Goal: Information Seeking & Learning: Understand process/instructions

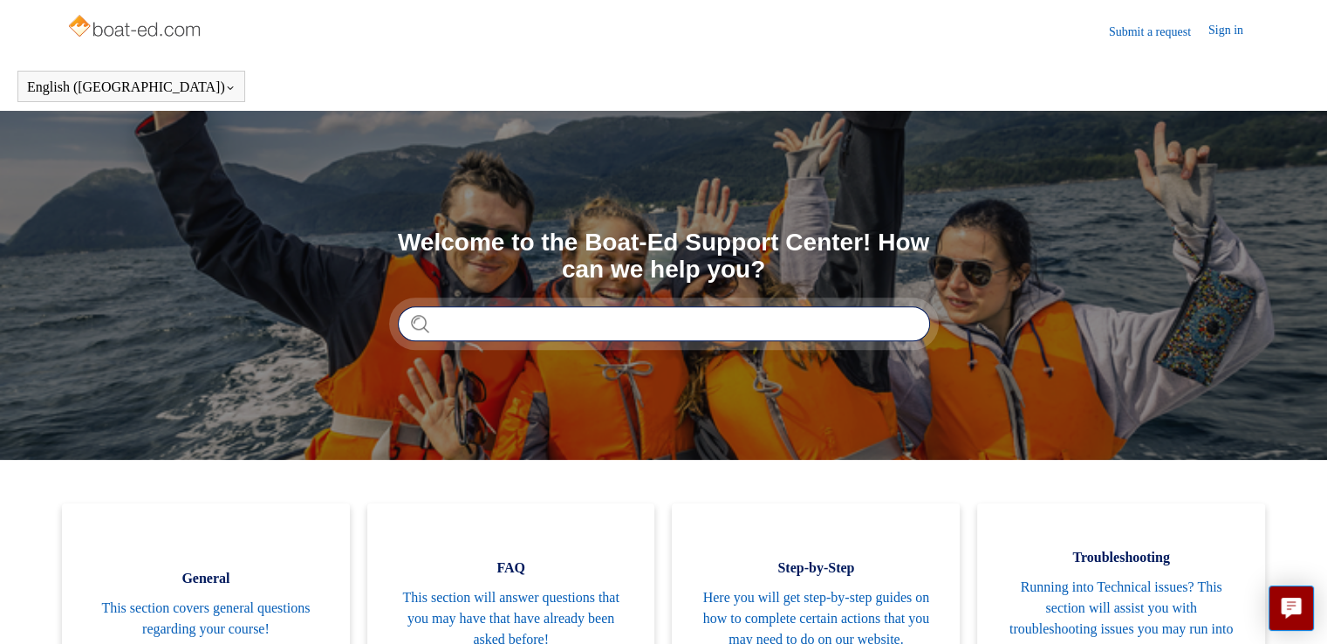
click at [471, 332] on input "Search" at bounding box center [664, 323] width 532 height 35
type input "**********"
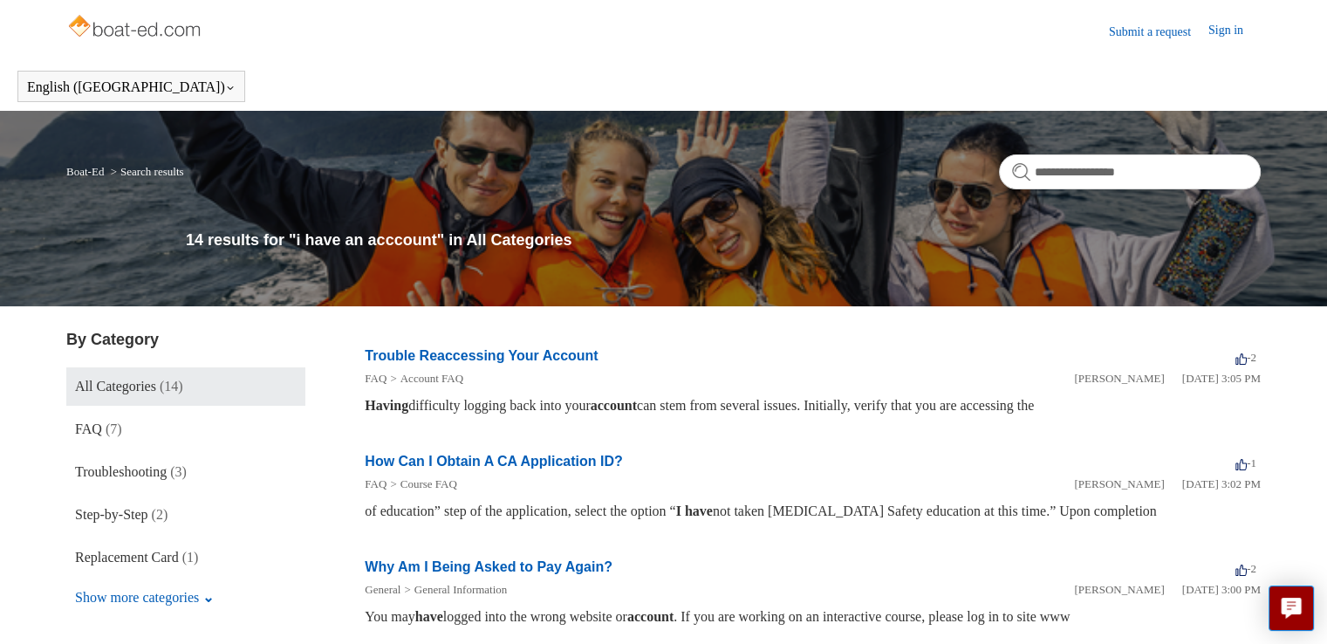
click at [468, 351] on link "Trouble Reaccessing Your Account" at bounding box center [481, 355] width 233 height 15
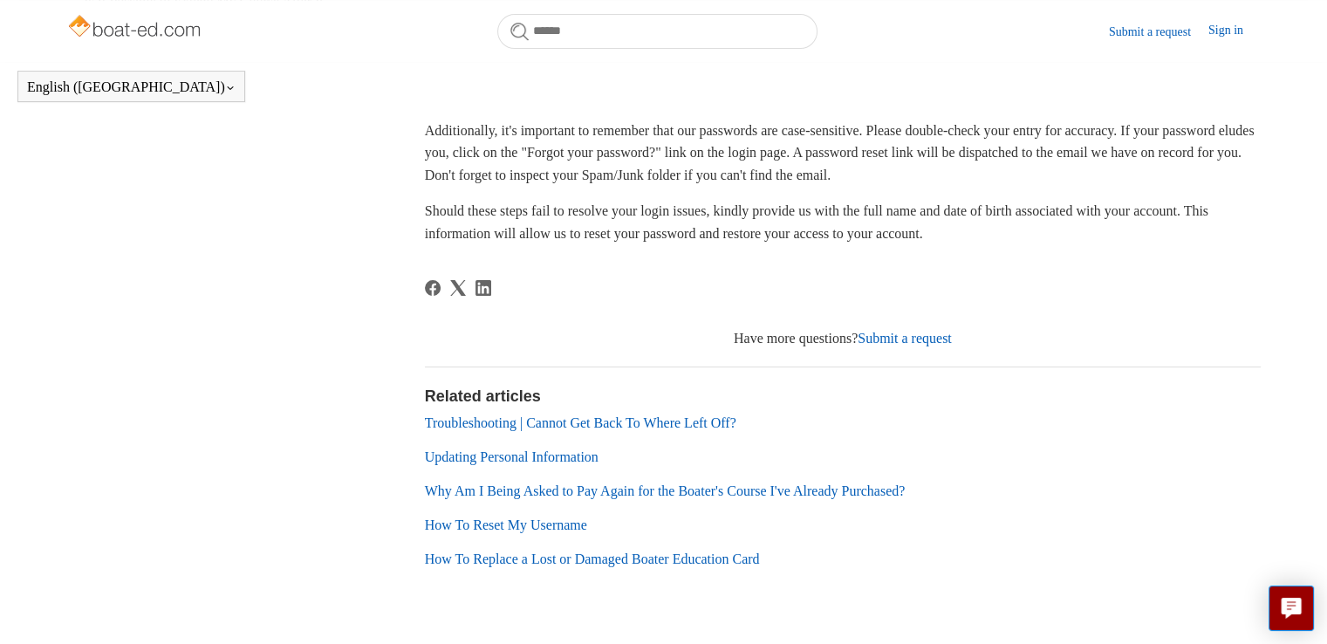
scroll to position [437, 0]
click at [654, 423] on link "Troubleshooting | Cannot Get Back To Where Left Off?" at bounding box center [580, 421] width 311 height 15
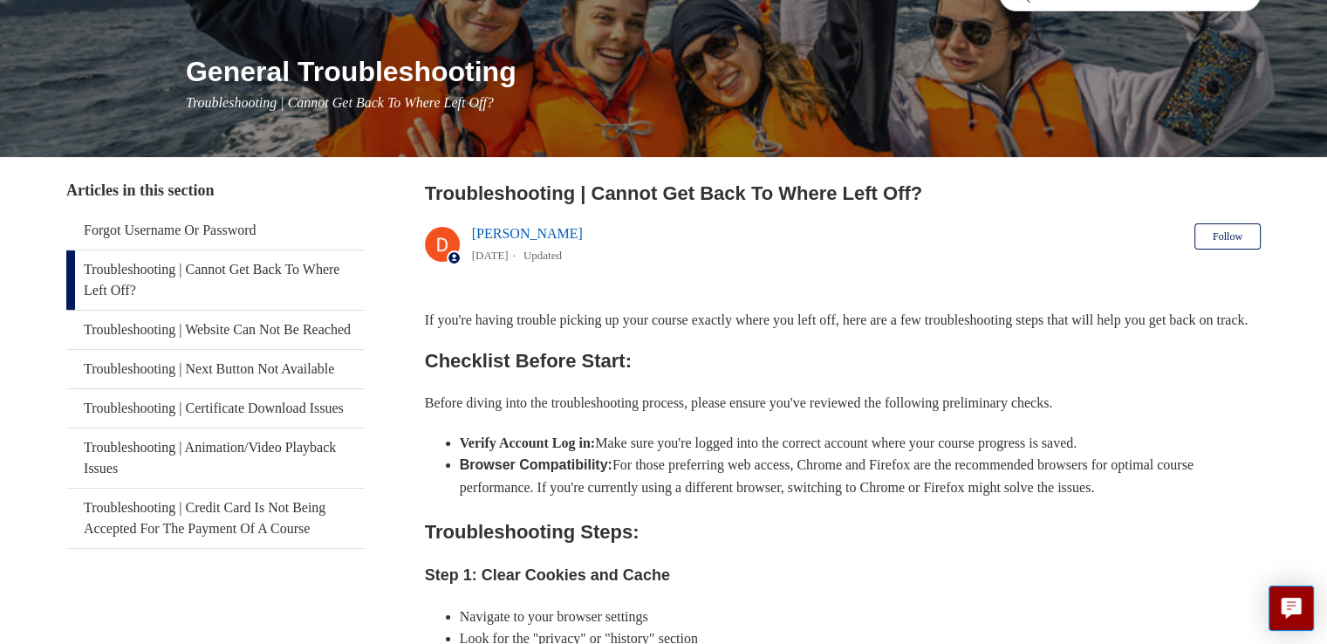
scroll to position [180, 0]
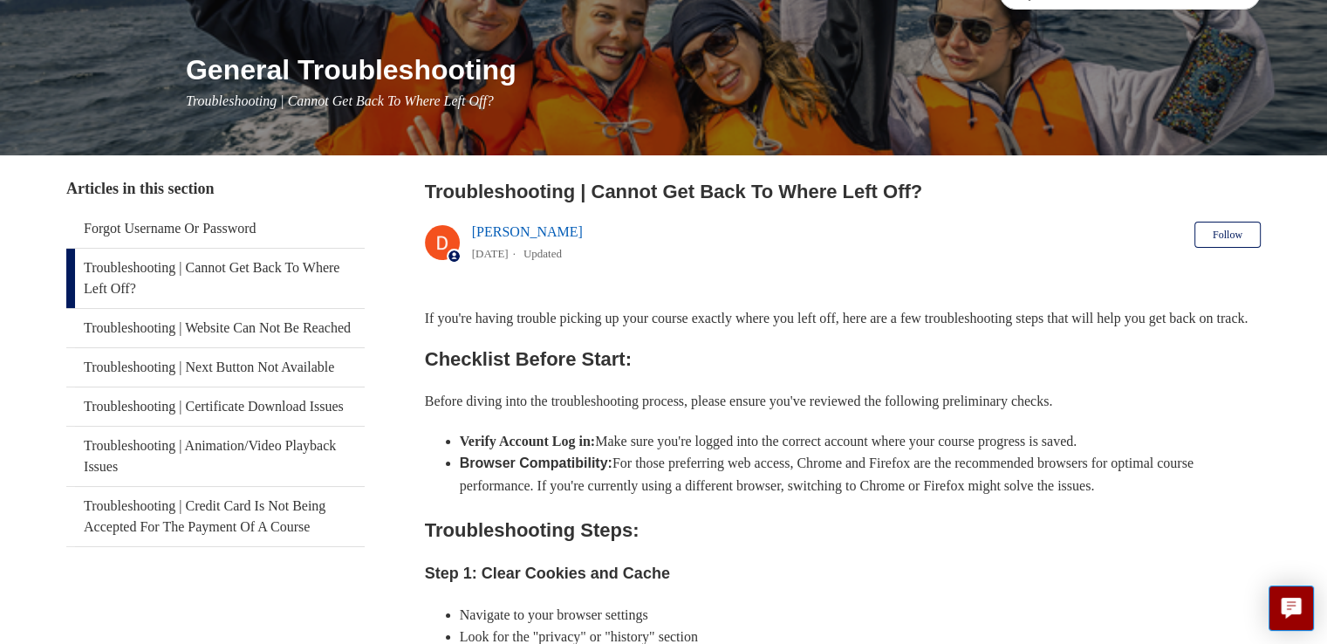
click at [260, 271] on link "Troubleshooting | Cannot Get Back To Where Left Off?" at bounding box center [215, 278] width 298 height 59
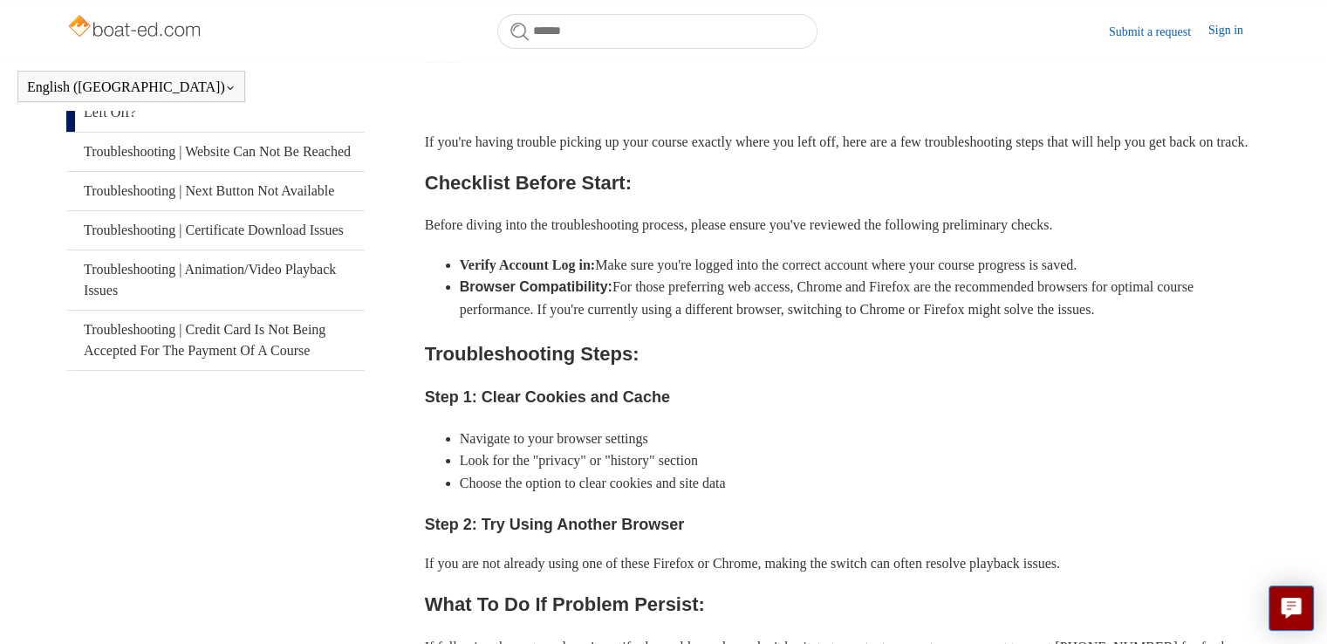
scroll to position [454, 0]
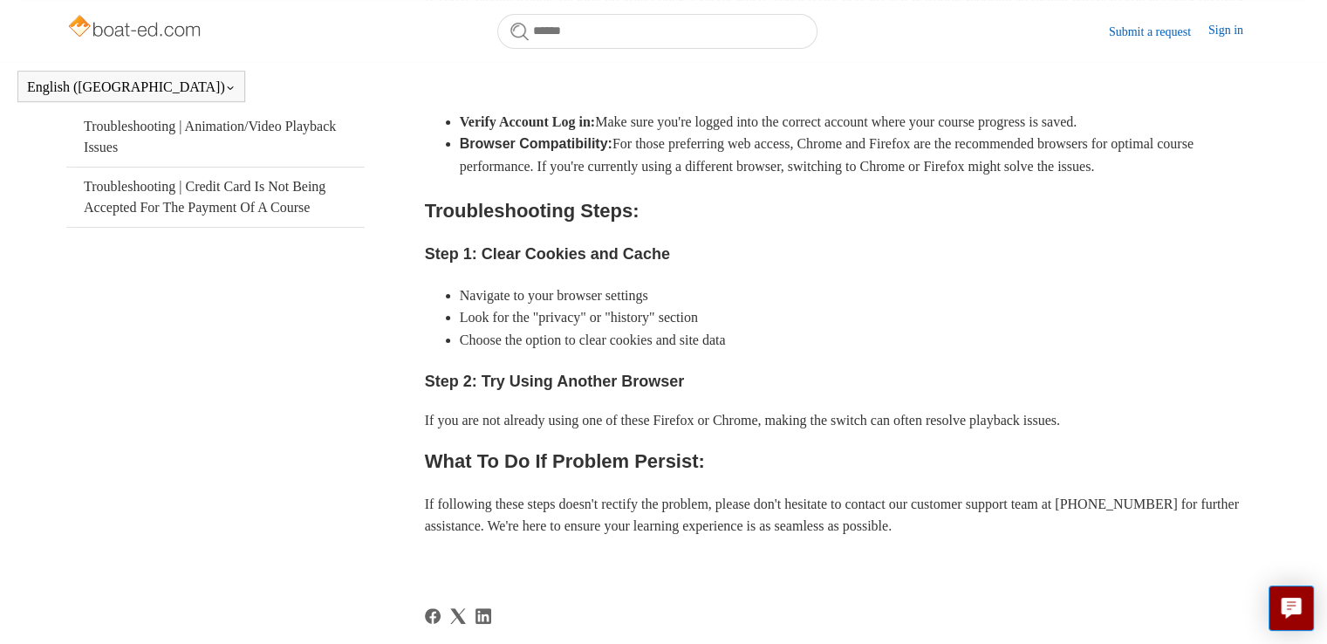
drag, startPoint x: 1329, startPoint y: 244, endPoint x: 1222, endPoint y: 442, distance: 224.9
click at [1222, 442] on div "If you're having trouble picking up your course exactly where you left off, her…" at bounding box center [843, 280] width 836 height 585
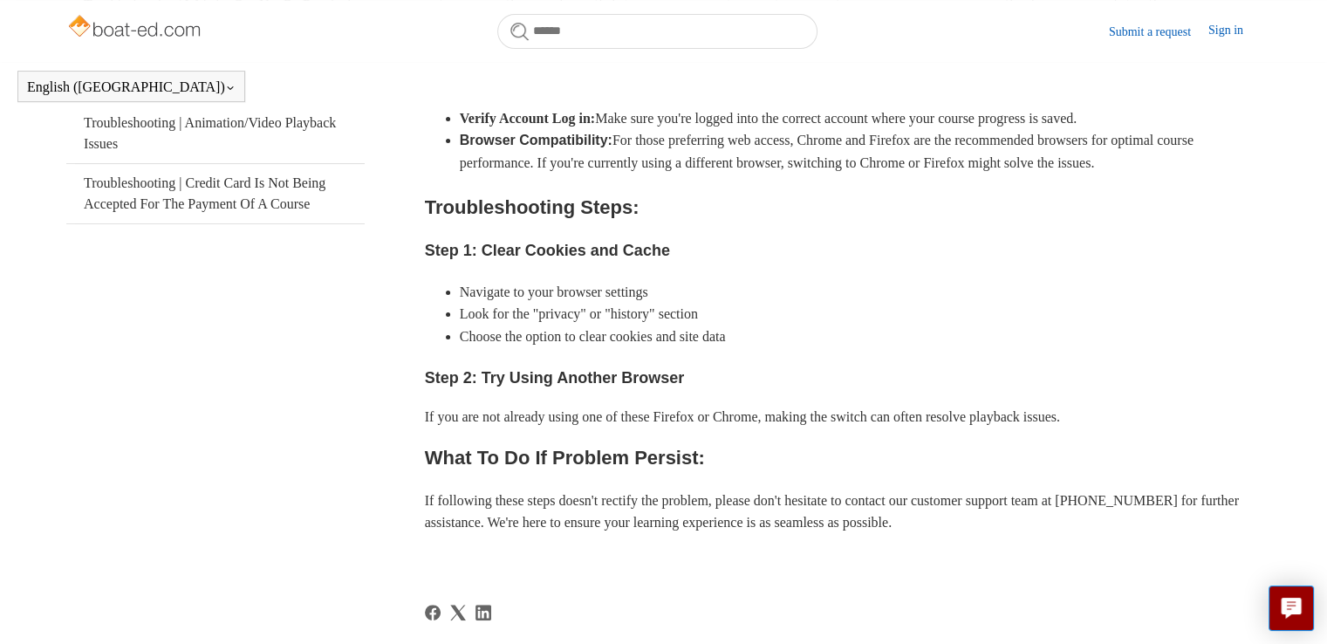
click at [1210, 28] on link "Sign in" at bounding box center [1234, 31] width 52 height 21
